Goal: Task Accomplishment & Management: Complete application form

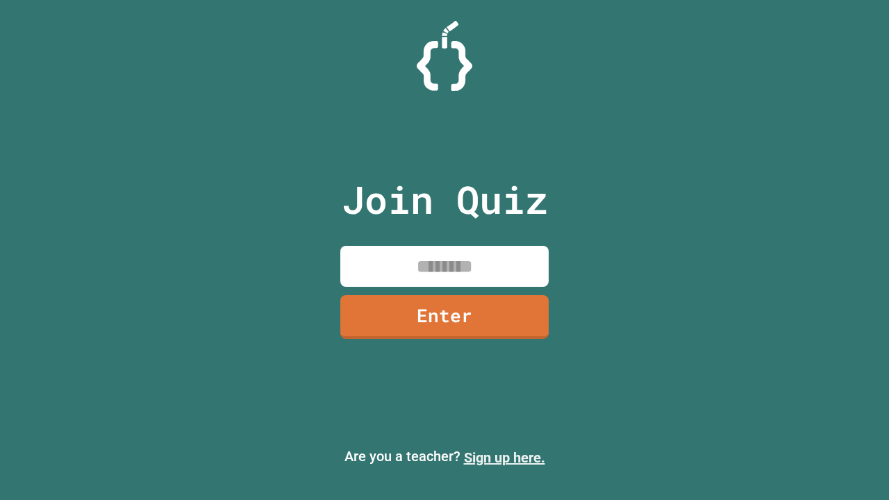
click at [504, 458] on link "Sign up here." at bounding box center [504, 458] width 81 height 17
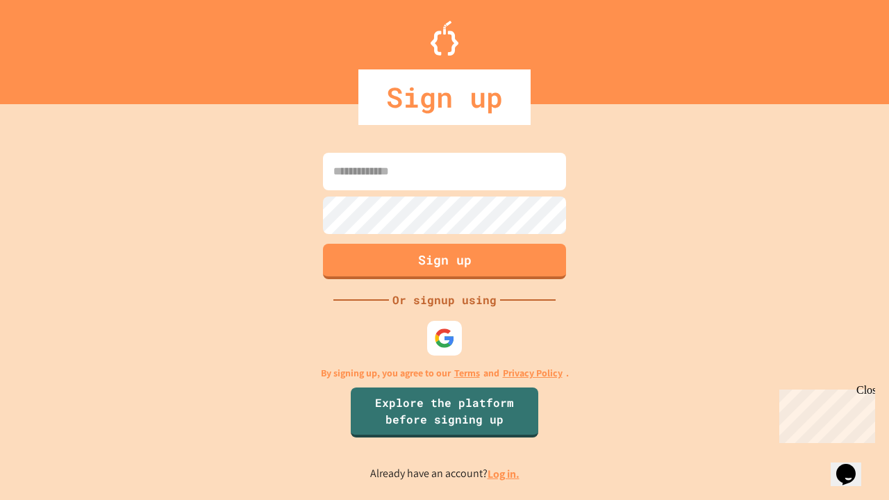
click at [504, 474] on link "Log in." at bounding box center [504, 474] width 32 height 15
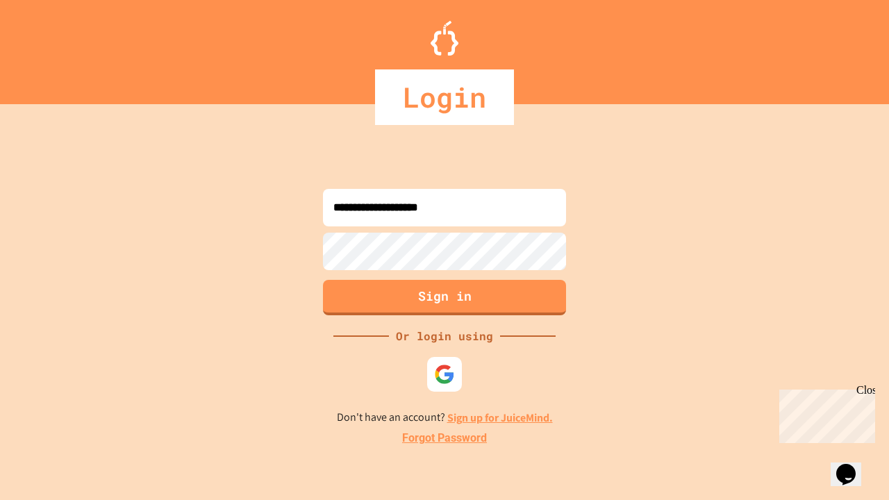
type input "**********"
